Goal: Task Accomplishment & Management: Manage account settings

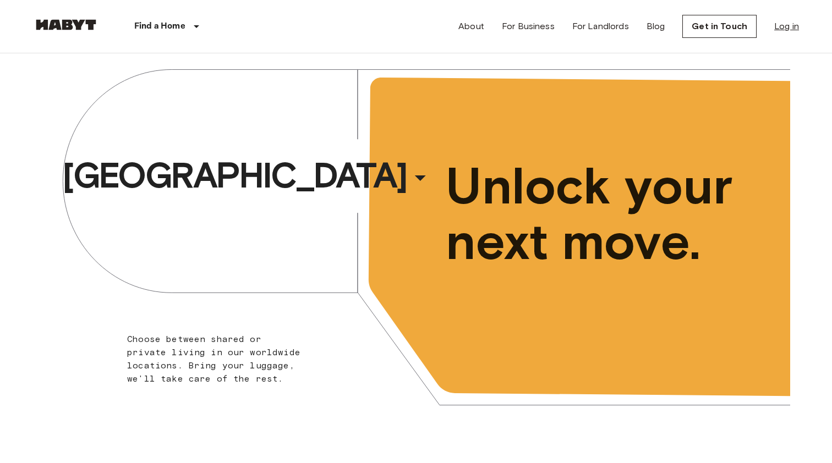
click at [788, 25] on link "Log in" at bounding box center [786, 26] width 25 height 13
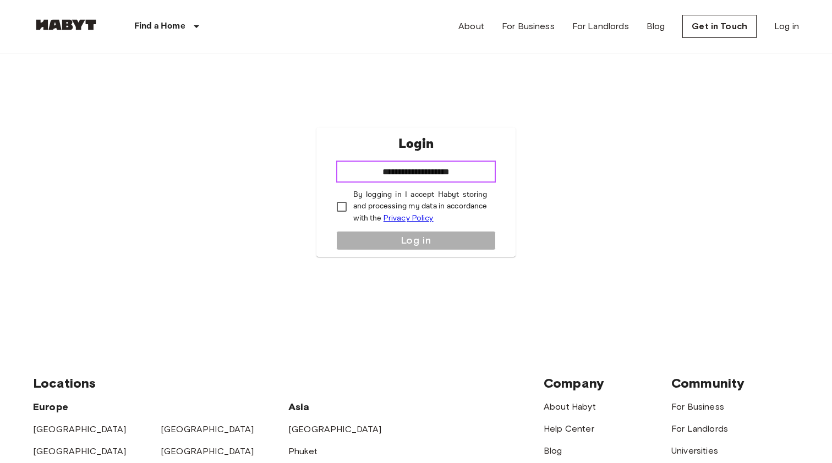
type input "**********"
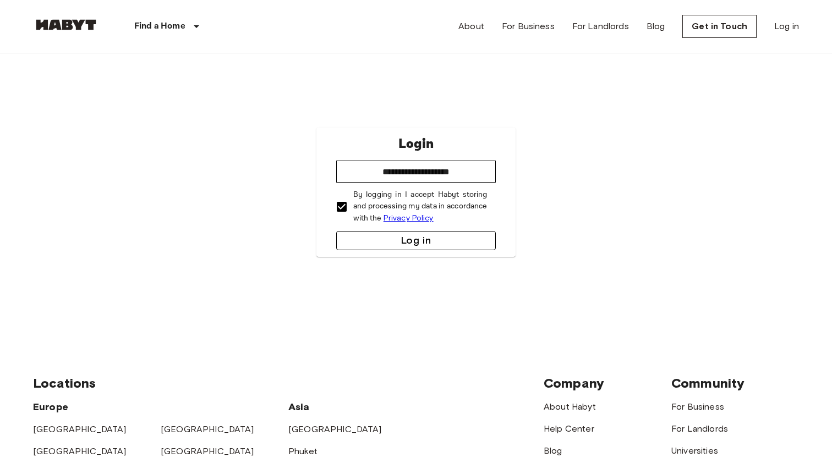
click at [356, 236] on button "Log in" at bounding box center [416, 240] width 160 height 19
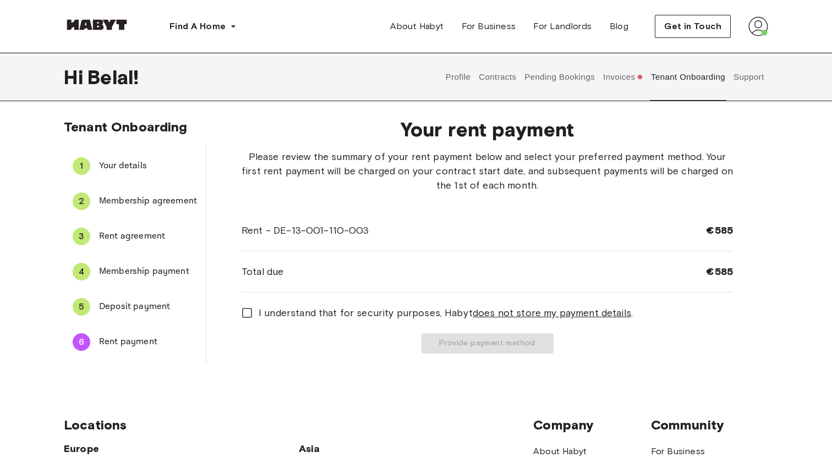
click at [617, 73] on button "Invoices" at bounding box center [623, 77] width 42 height 48
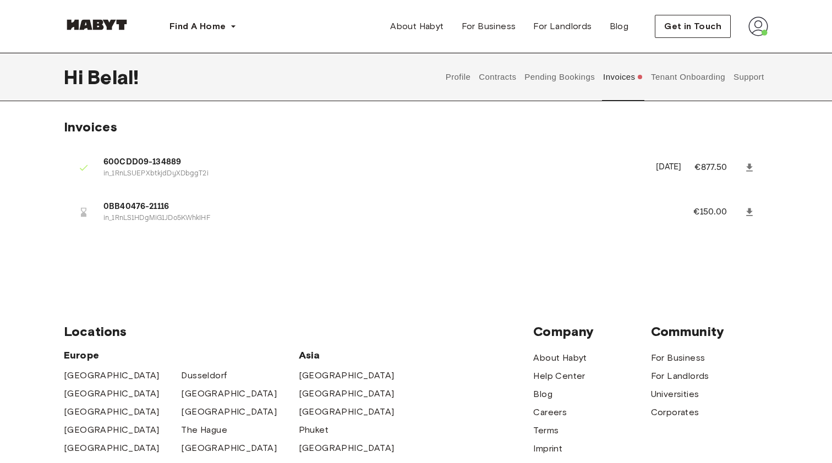
click at [692, 84] on button "Tenant Onboarding" at bounding box center [688, 77] width 77 height 48
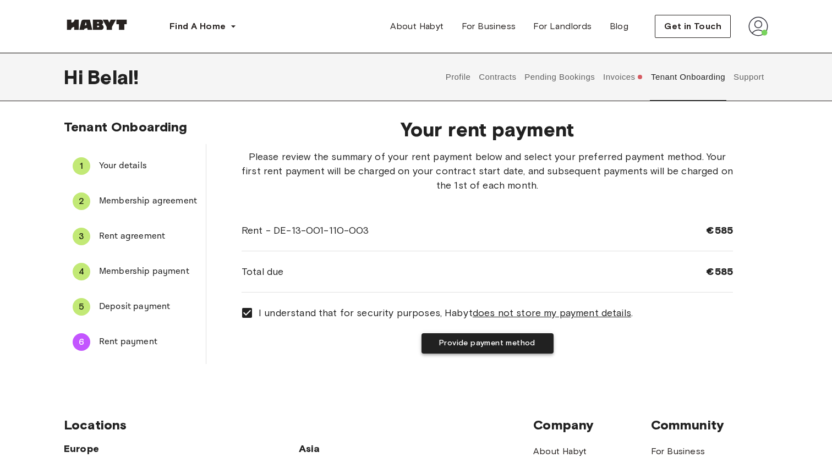
click at [460, 345] on button "Provide payment method" at bounding box center [488, 344] width 132 height 20
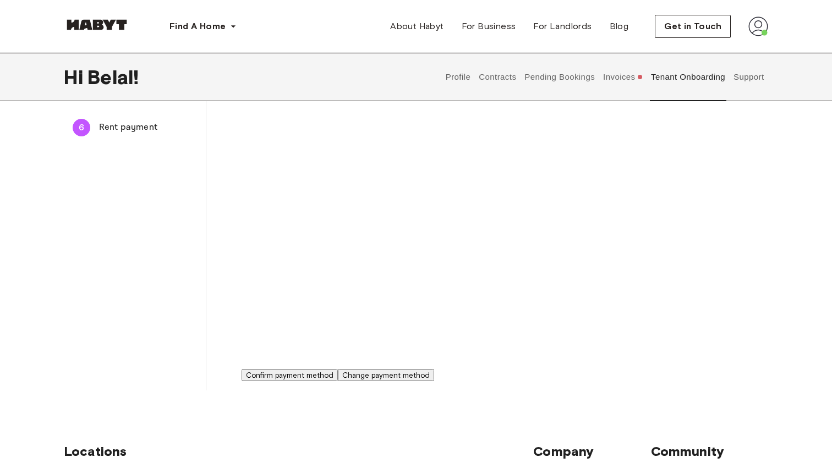
scroll to position [221, 0]
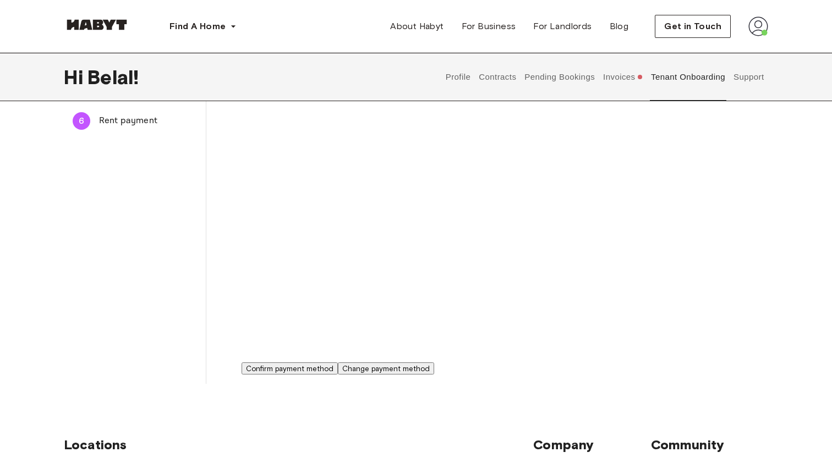
click at [338, 375] on button "Confirm payment method" at bounding box center [290, 369] width 96 height 12
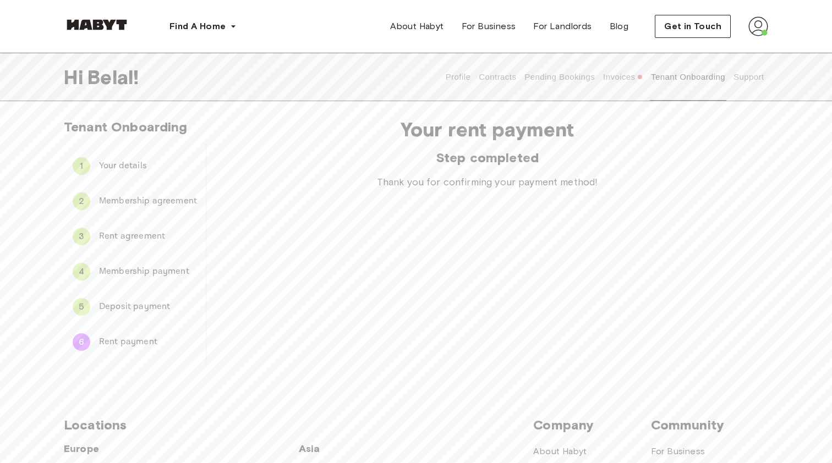
scroll to position [0, 0]
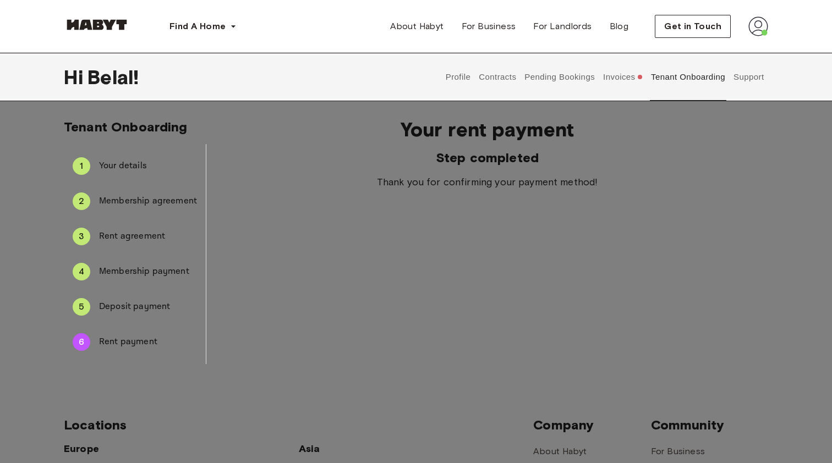
click at [662, 197] on div at bounding box center [416, 231] width 832 height 463
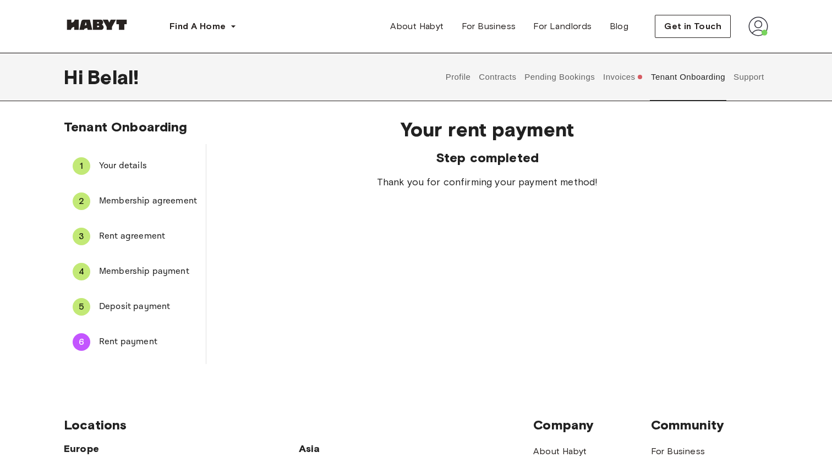
click at [621, 84] on button "Invoices" at bounding box center [623, 77] width 42 height 48
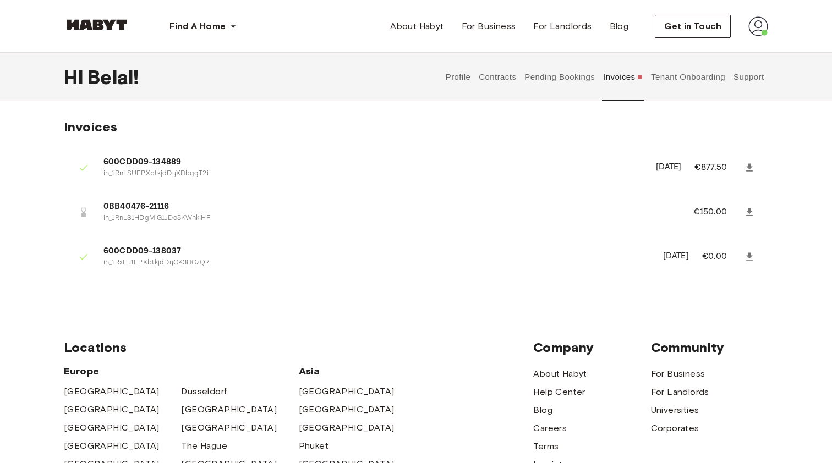
click at [704, 80] on button "Tenant Onboarding" at bounding box center [688, 77] width 77 height 48
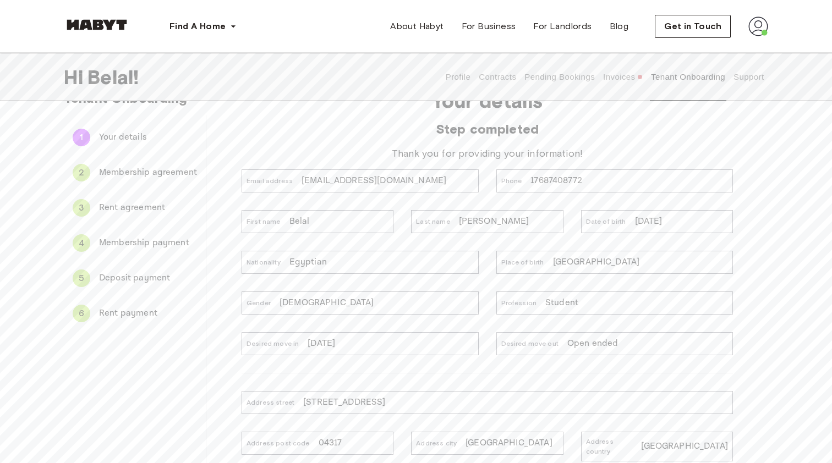
scroll to position [30, 0]
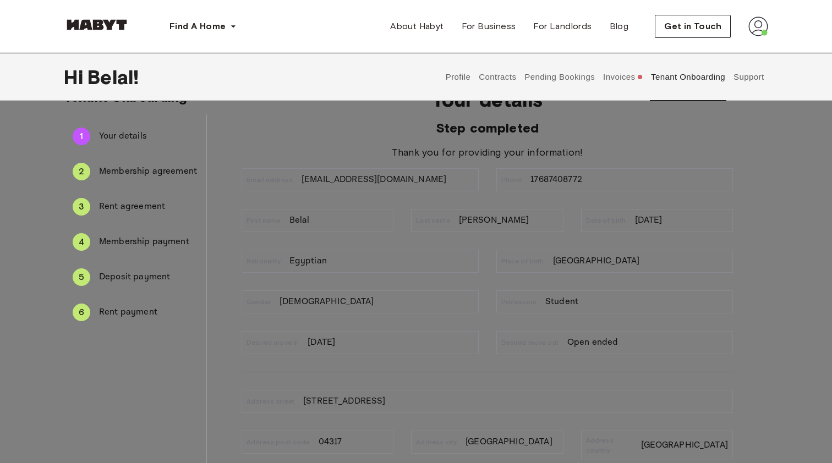
click at [625, 243] on div at bounding box center [416, 231] width 832 height 463
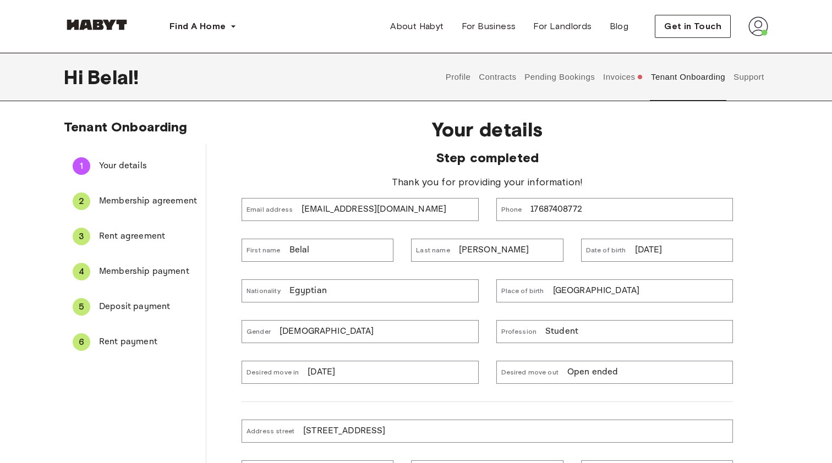
scroll to position [0, 0]
